Goal: Task Accomplishment & Management: Manage account settings

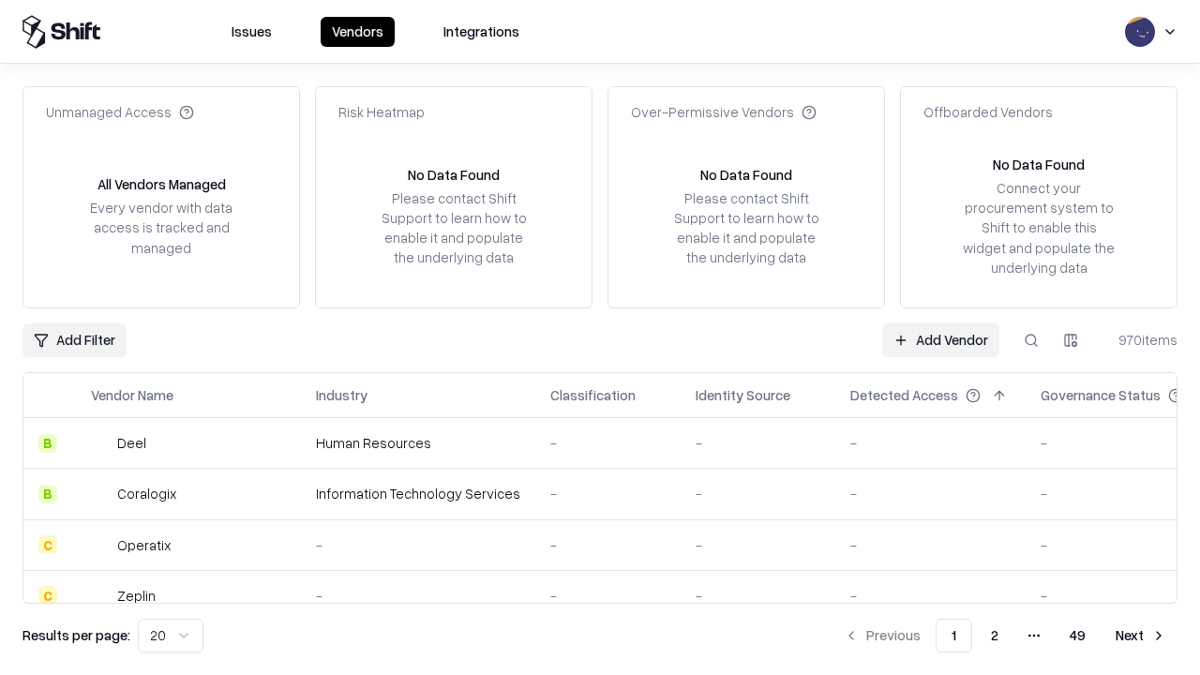
click at [940, 339] on link "Add Vendor" at bounding box center [940, 340] width 117 height 34
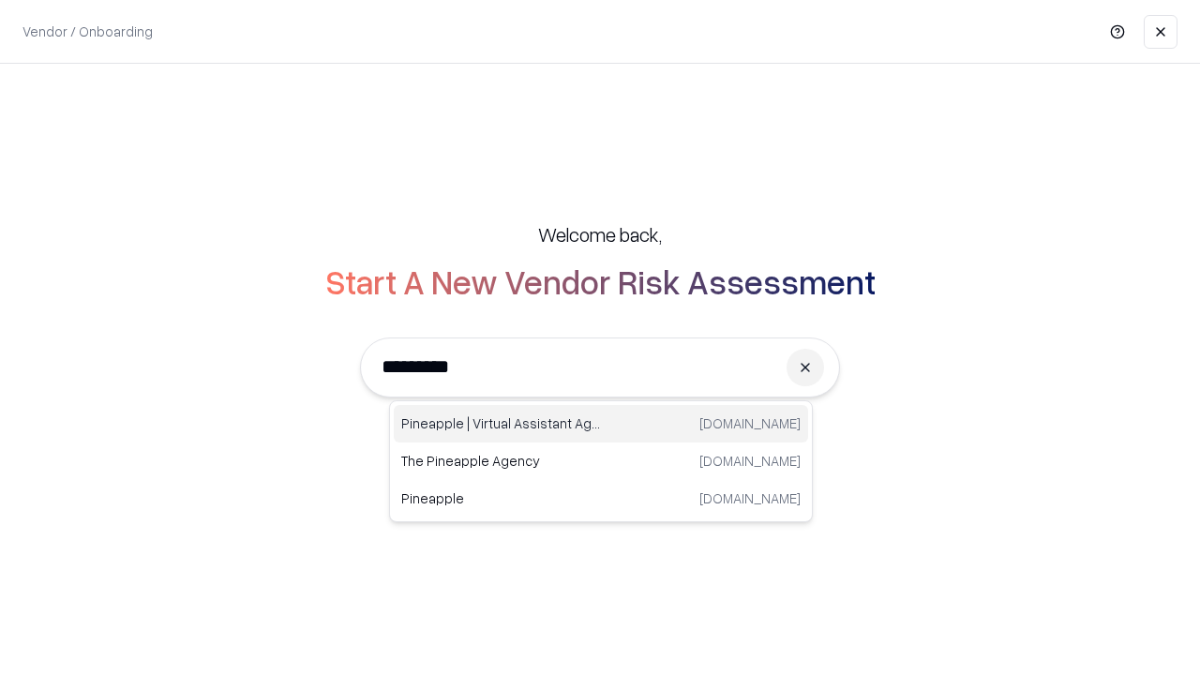
click at [601, 424] on div "Pineapple | Virtual Assistant Agency [DOMAIN_NAME]" at bounding box center [601, 423] width 414 height 37
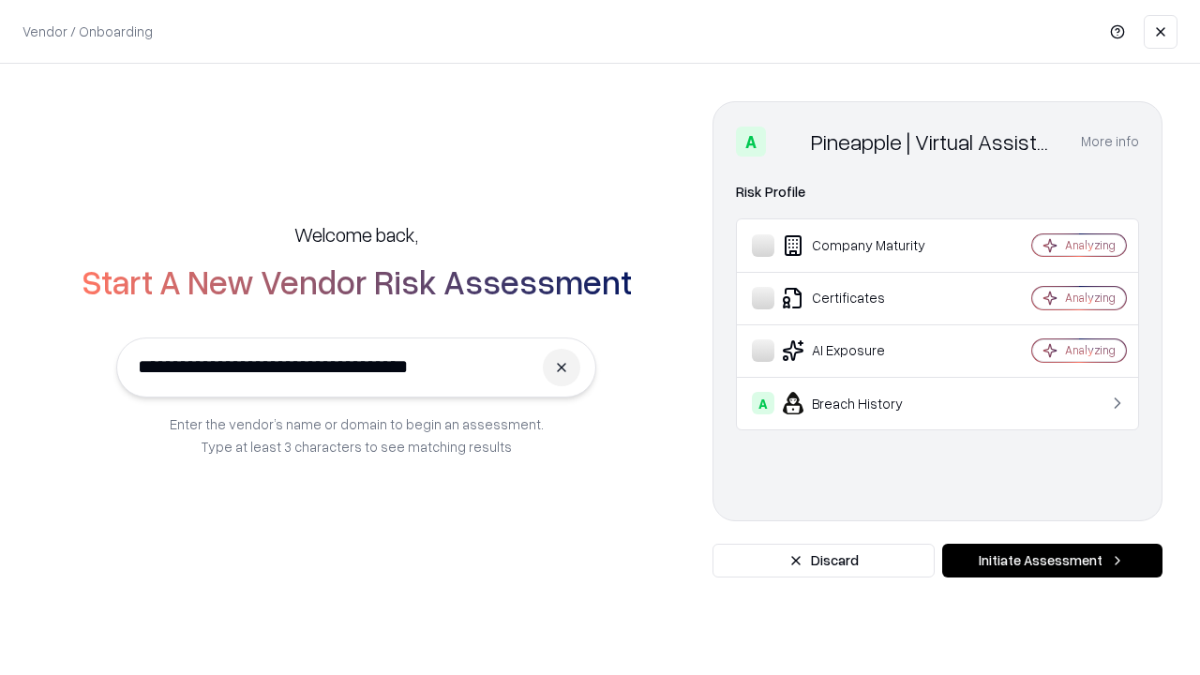
type input "**********"
click at [1052, 561] on button "Initiate Assessment" at bounding box center [1052, 561] width 220 height 34
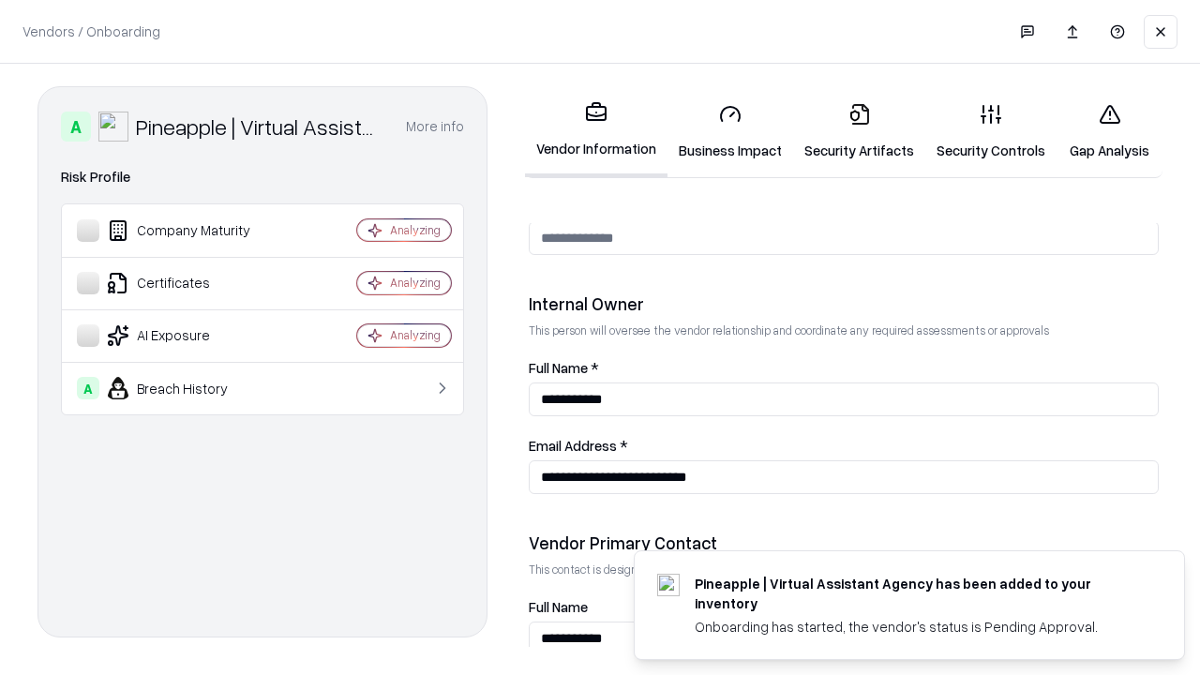
scroll to position [971, 0]
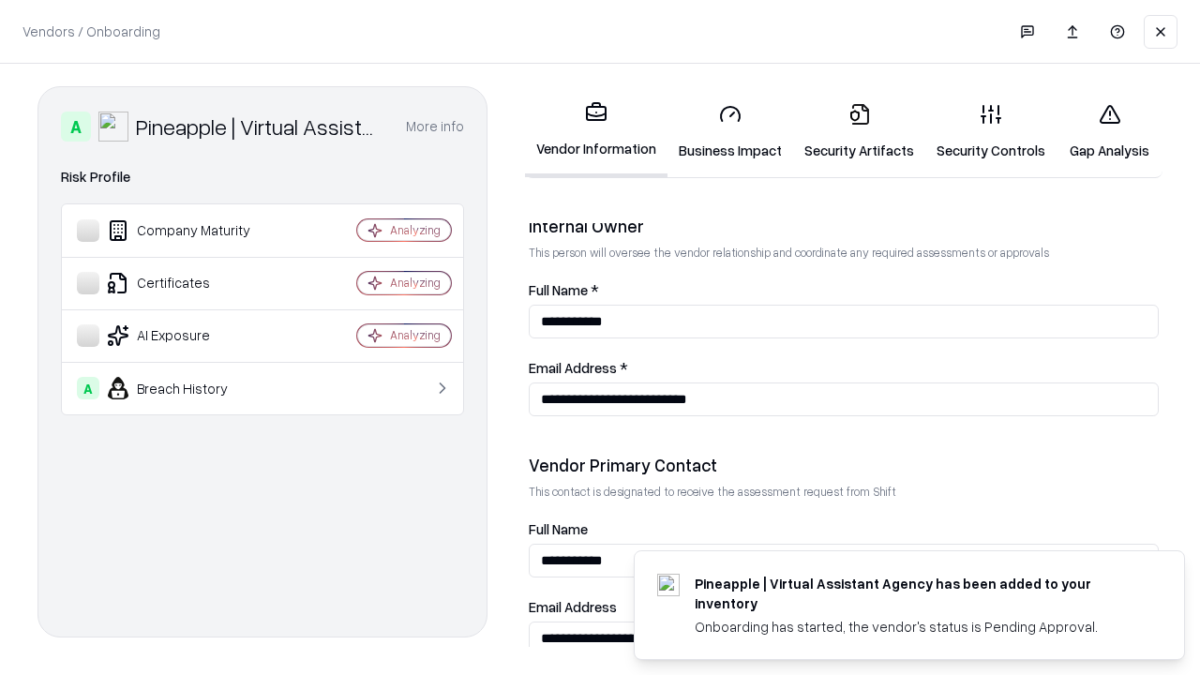
click at [730, 131] on link "Business Impact" at bounding box center [730, 131] width 126 height 87
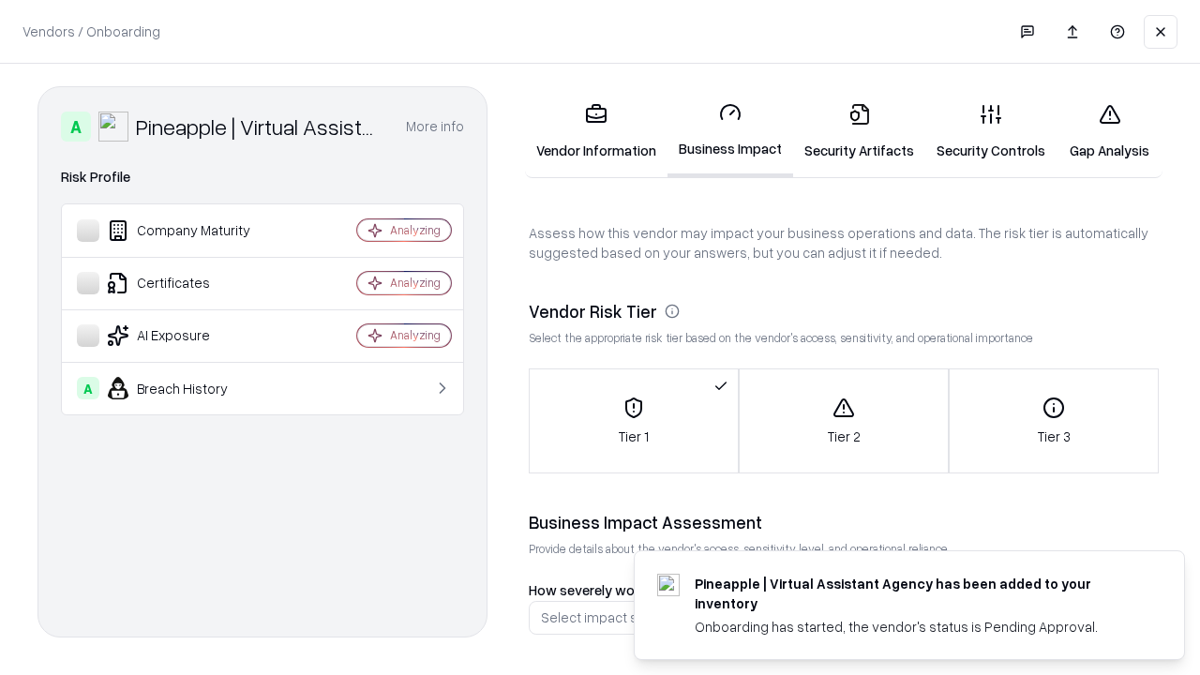
click at [859, 131] on link "Security Artifacts" at bounding box center [859, 131] width 132 height 87
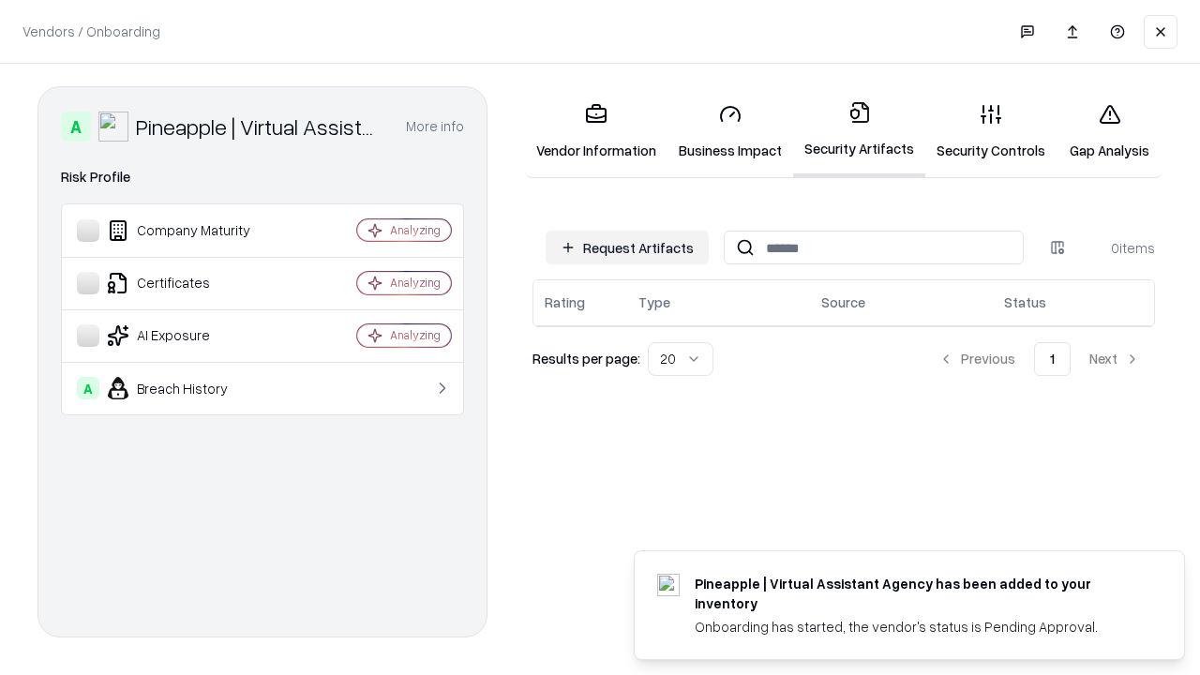
click at [627, 247] on button "Request Artifacts" at bounding box center [627, 248] width 163 height 34
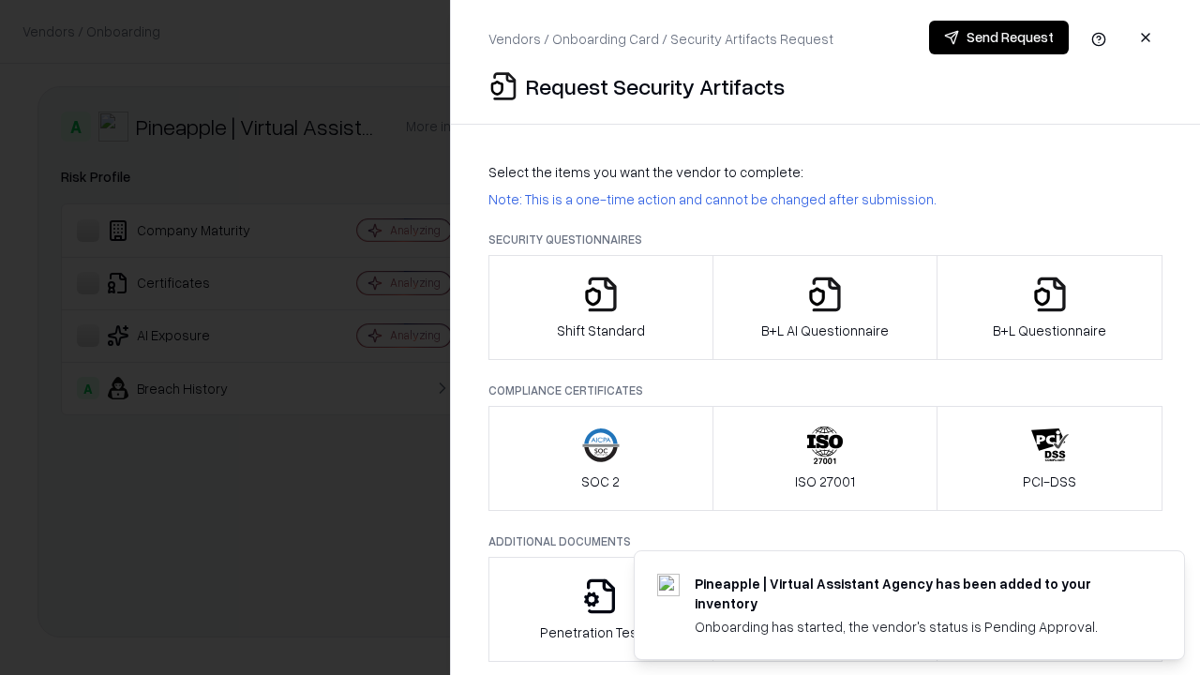
click at [600, 307] on icon "button" at bounding box center [600, 294] width 37 height 37
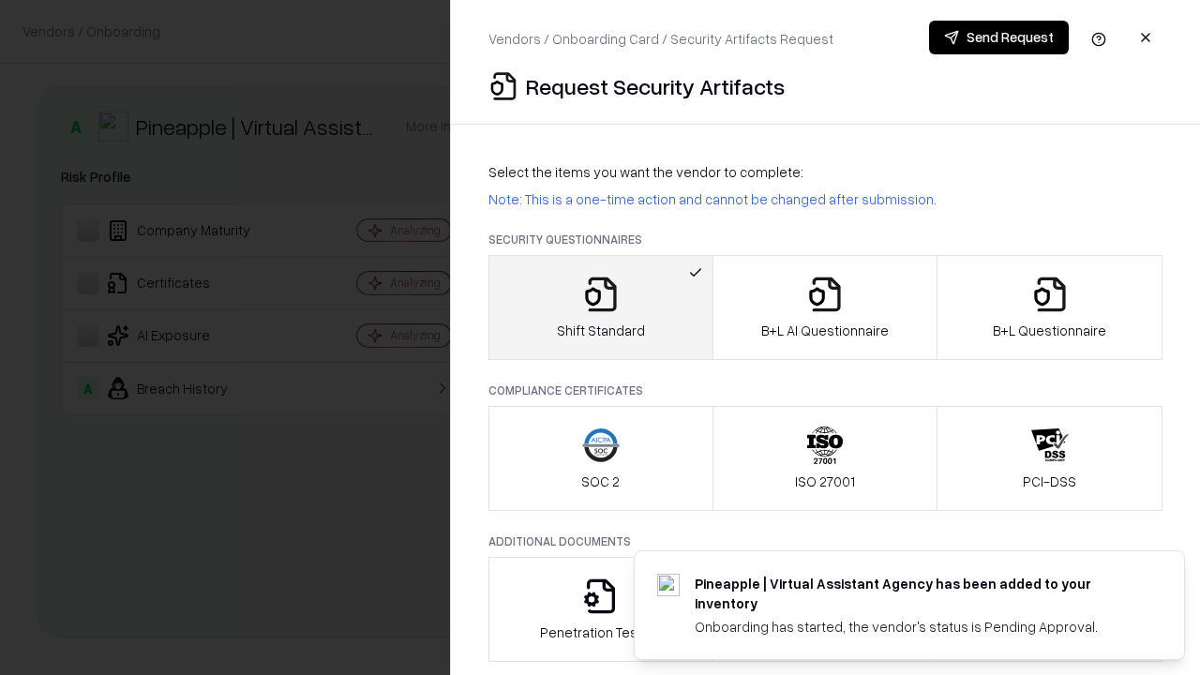
click at [998, 37] on button "Send Request" at bounding box center [999, 38] width 140 height 34
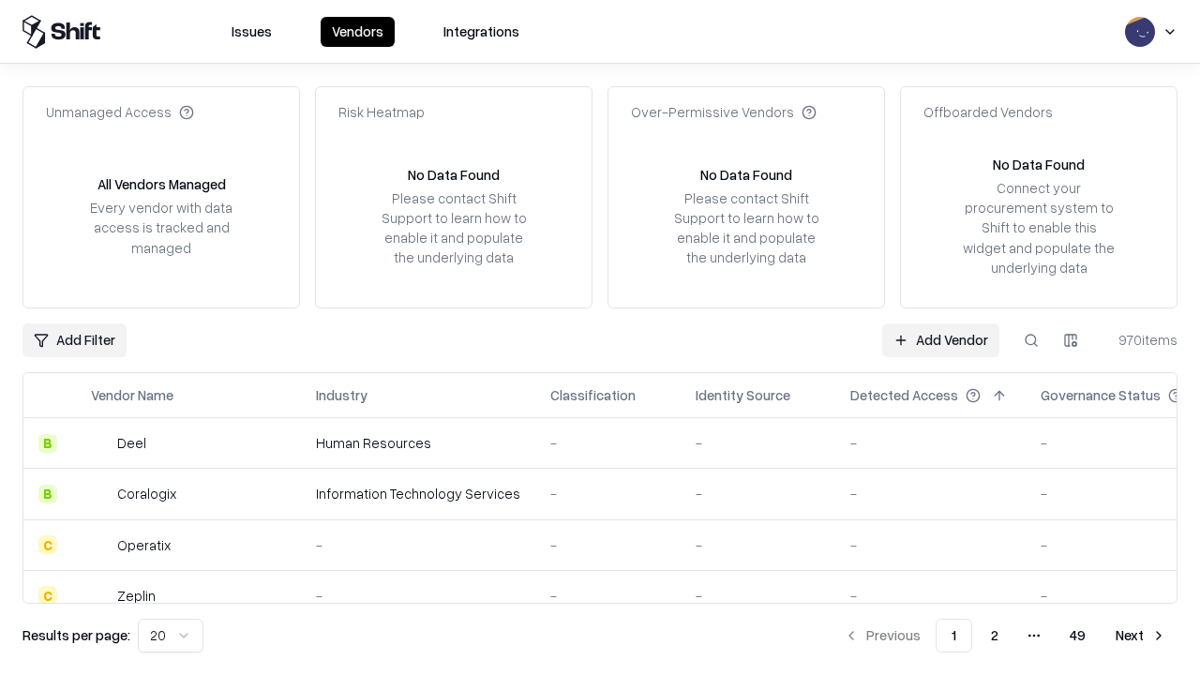
click at [1031, 339] on button at bounding box center [1031, 340] width 34 height 34
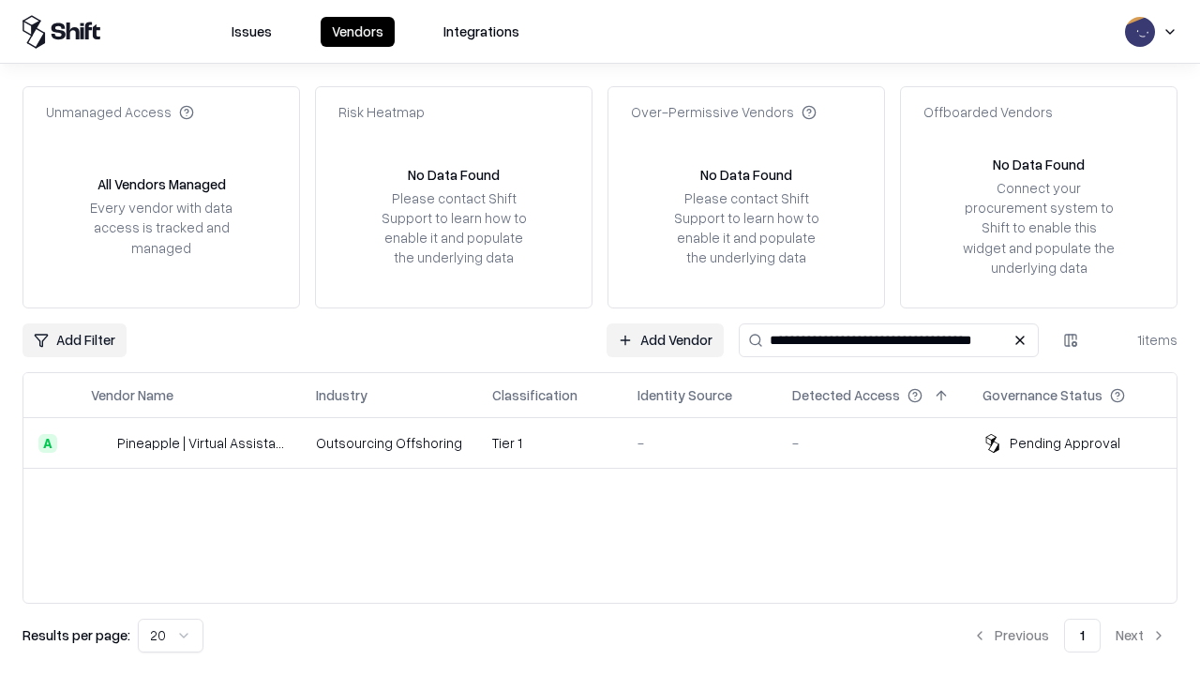
type input "**********"
click at [611, 442] on td "Tier 1" at bounding box center [549, 443] width 145 height 51
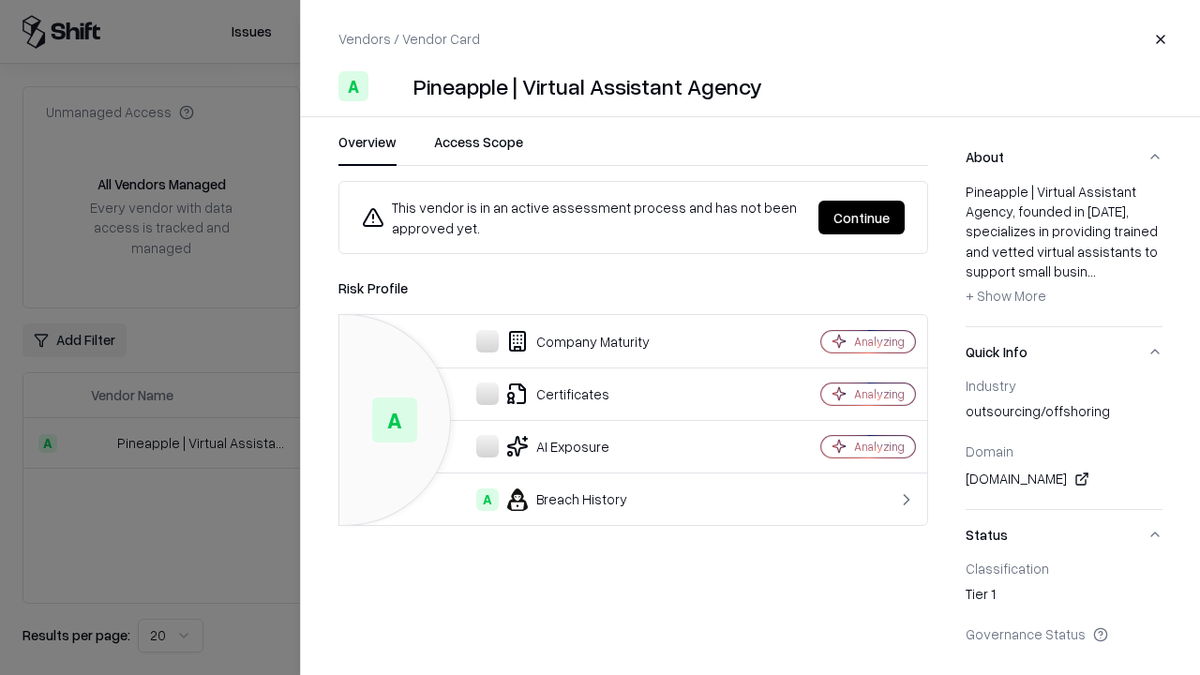
click at [861, 217] on button "Continue" at bounding box center [861, 218] width 86 height 34
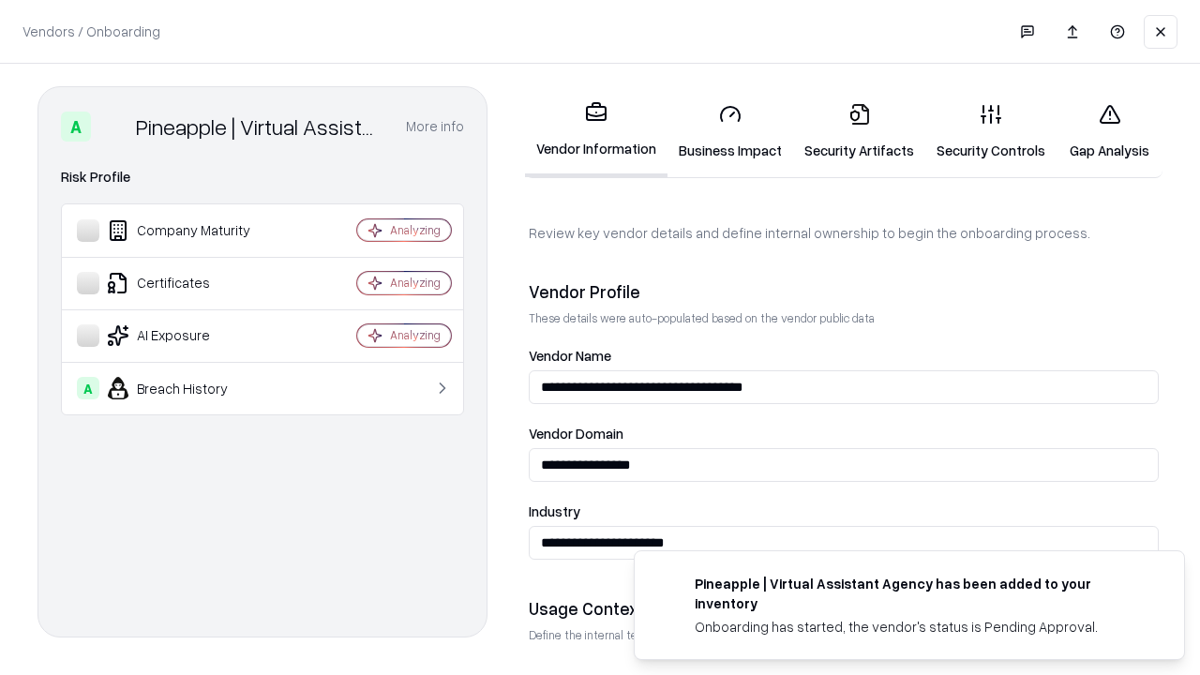
click at [859, 131] on link "Security Artifacts" at bounding box center [859, 131] width 132 height 87
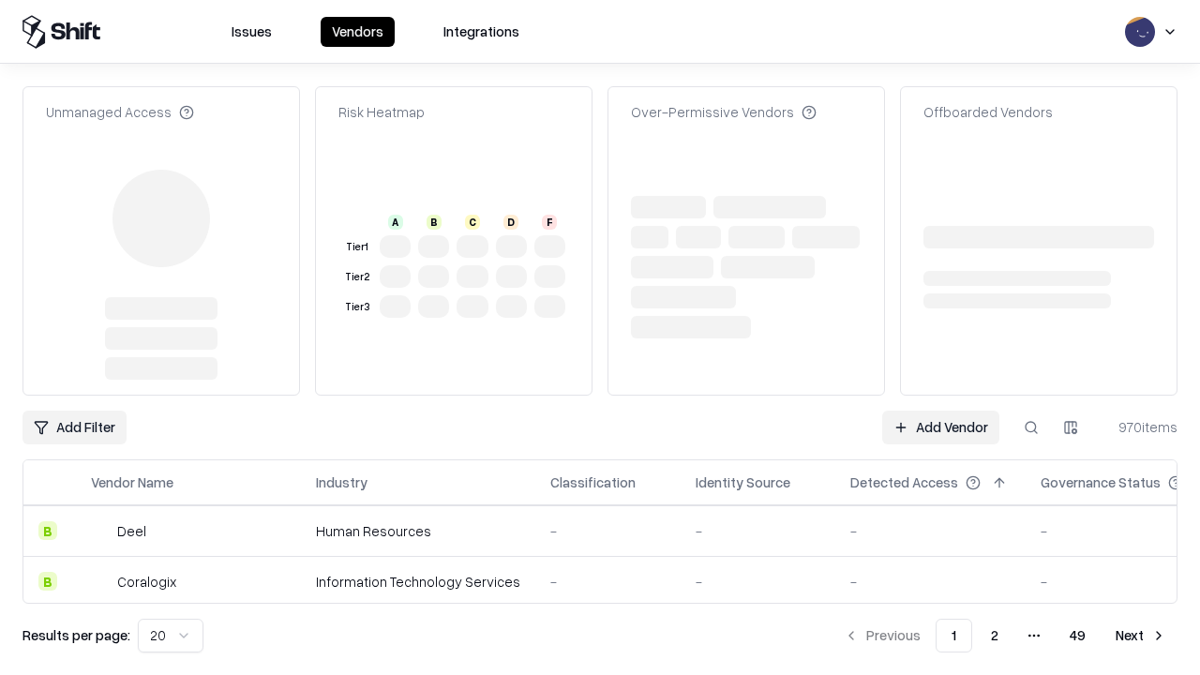
click at [940, 411] on link "Add Vendor" at bounding box center [940, 428] width 117 height 34
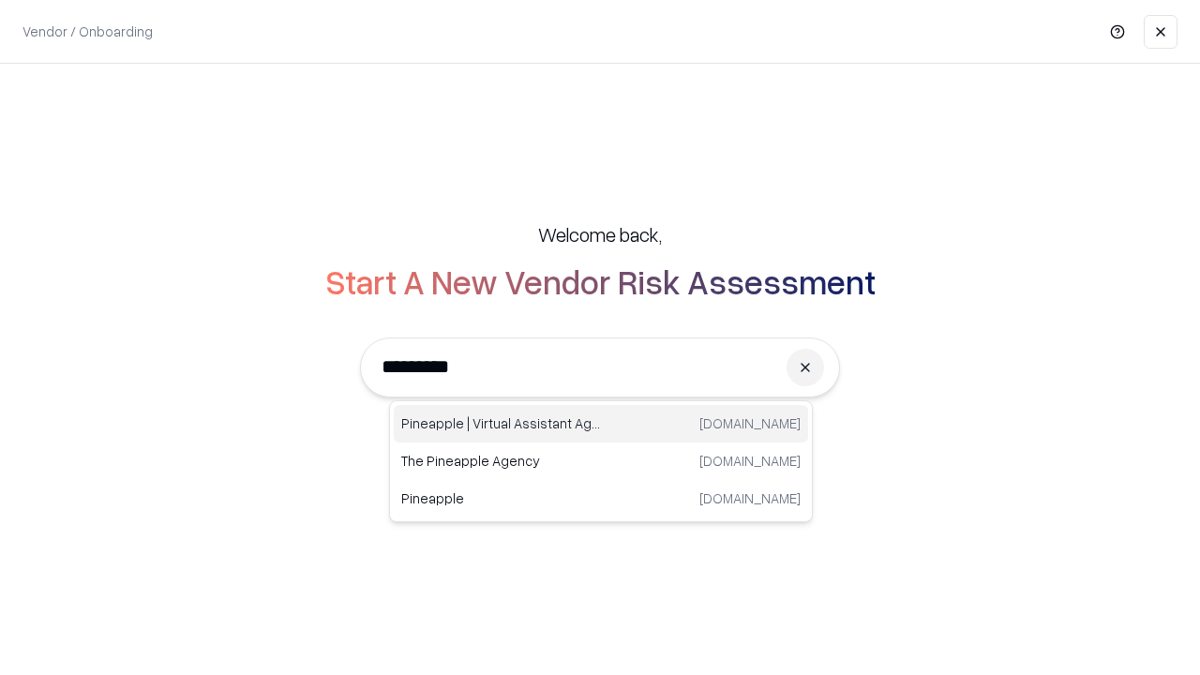
click at [601, 424] on div "Pineapple | Virtual Assistant Agency [DOMAIN_NAME]" at bounding box center [601, 423] width 414 height 37
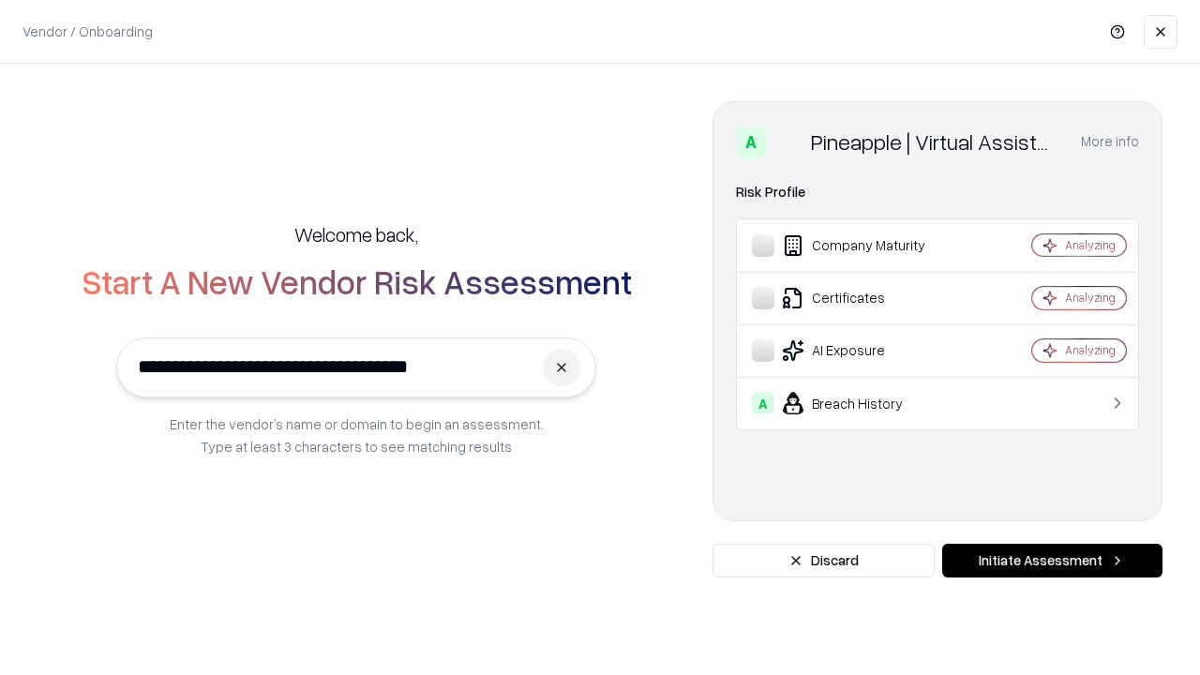
type input "**********"
click at [1052, 561] on button "Initiate Assessment" at bounding box center [1052, 561] width 220 height 34
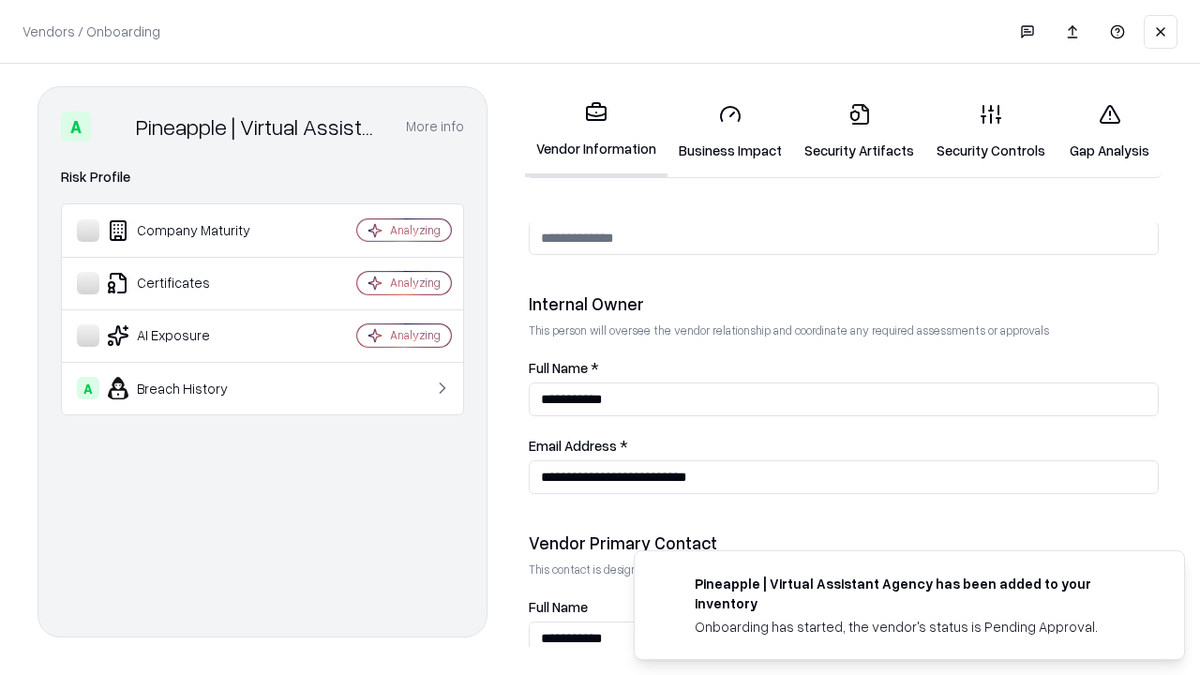
scroll to position [971, 0]
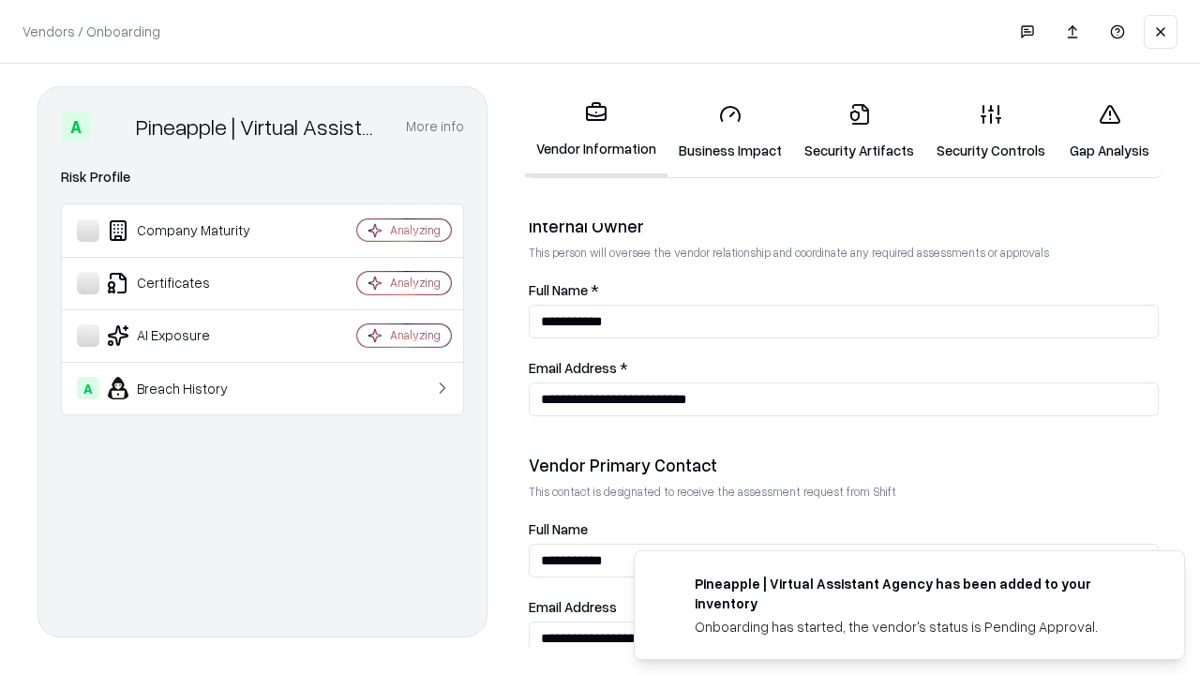
click at [1109, 131] on link "Gap Analysis" at bounding box center [1109, 131] width 106 height 87
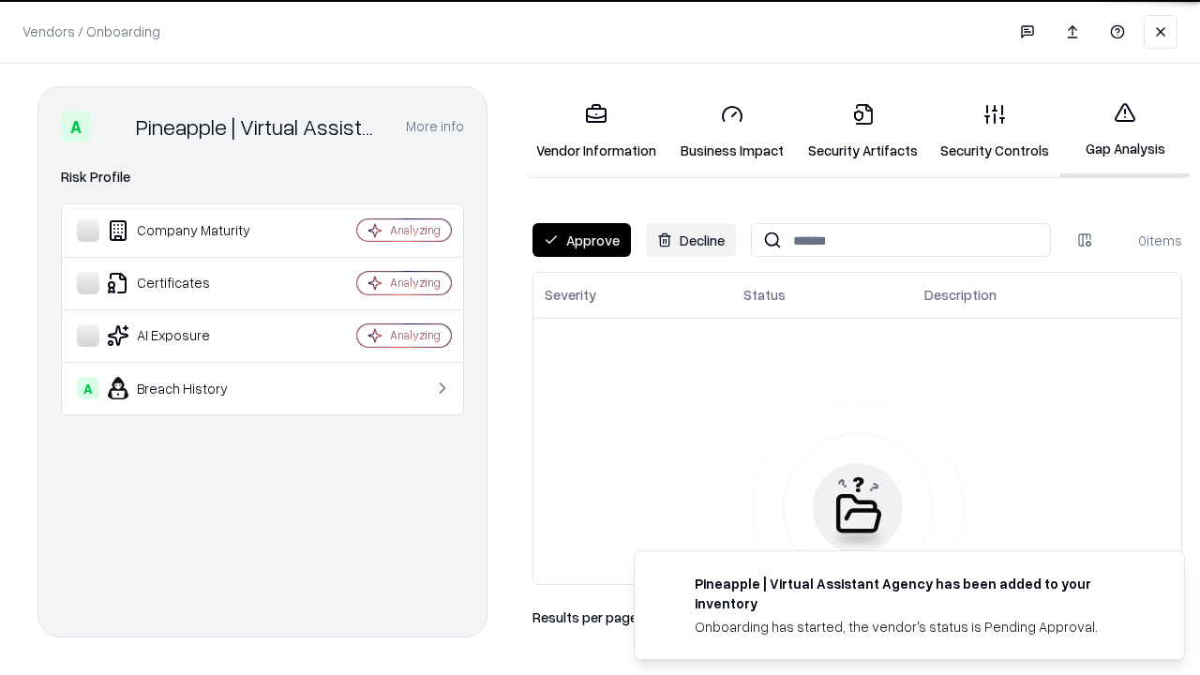
click at [581, 240] on button "Approve" at bounding box center [581, 240] width 98 height 34
